Goal: Information Seeking & Learning: Learn about a topic

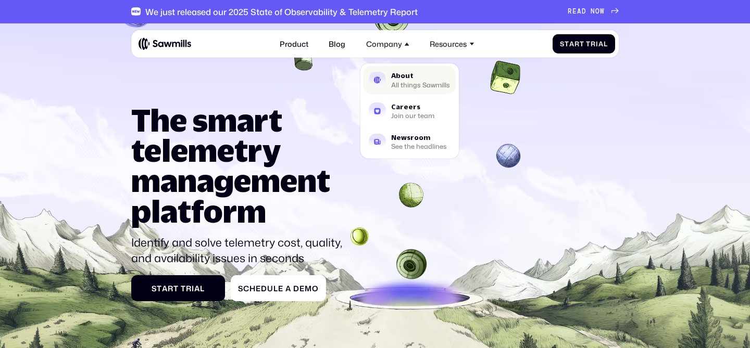
click at [397, 76] on div "About" at bounding box center [420, 75] width 59 height 7
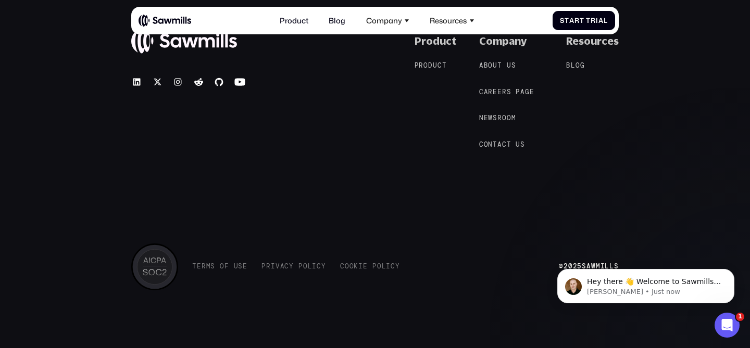
scroll to position [1841, 0]
click at [332, 109] on div "© 2025 Sawmills Product P r o d u c t P r o d u c t Company A b o u t u s A b o…" at bounding box center [374, 92] width 487 height 115
click at [298, 20] on link "Product" at bounding box center [294, 20] width 40 height 20
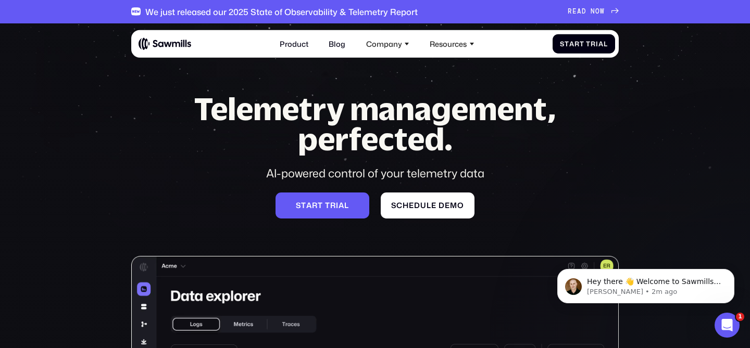
click at [147, 152] on div "Telemetry management, perfected. AI-powered control of your telemetry data S t …" at bounding box center [374, 340] width 487 height 493
click at [382, 42] on div "Company" at bounding box center [384, 43] width 36 height 9
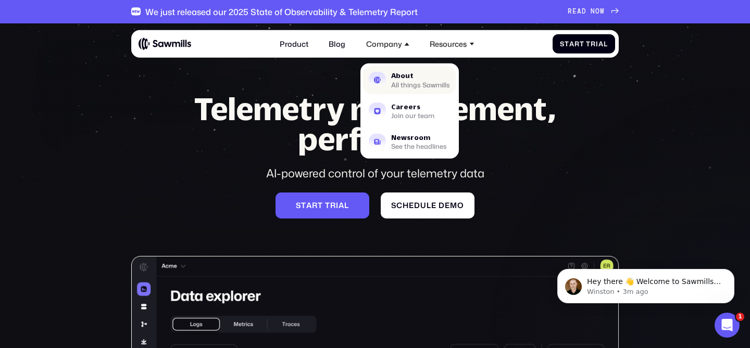
click at [403, 78] on div "About" at bounding box center [420, 75] width 59 height 7
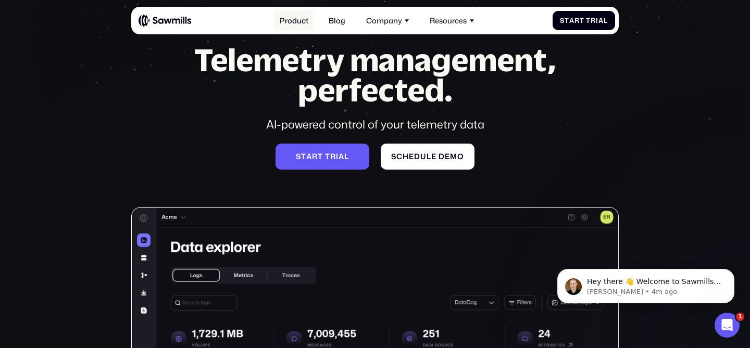
click at [302, 19] on link "Product" at bounding box center [294, 20] width 40 height 20
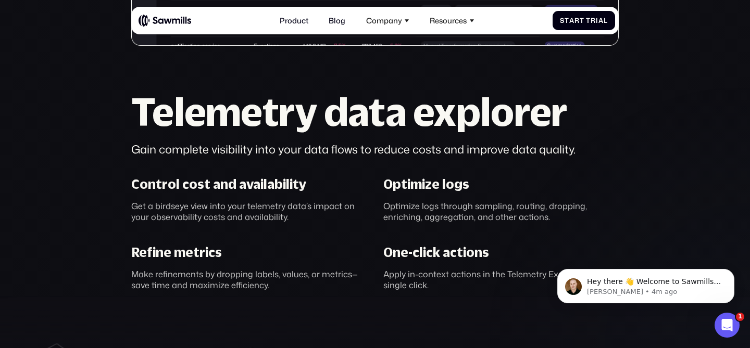
scroll to position [541, 0]
